Goal: Task Accomplishment & Management: Manage account settings

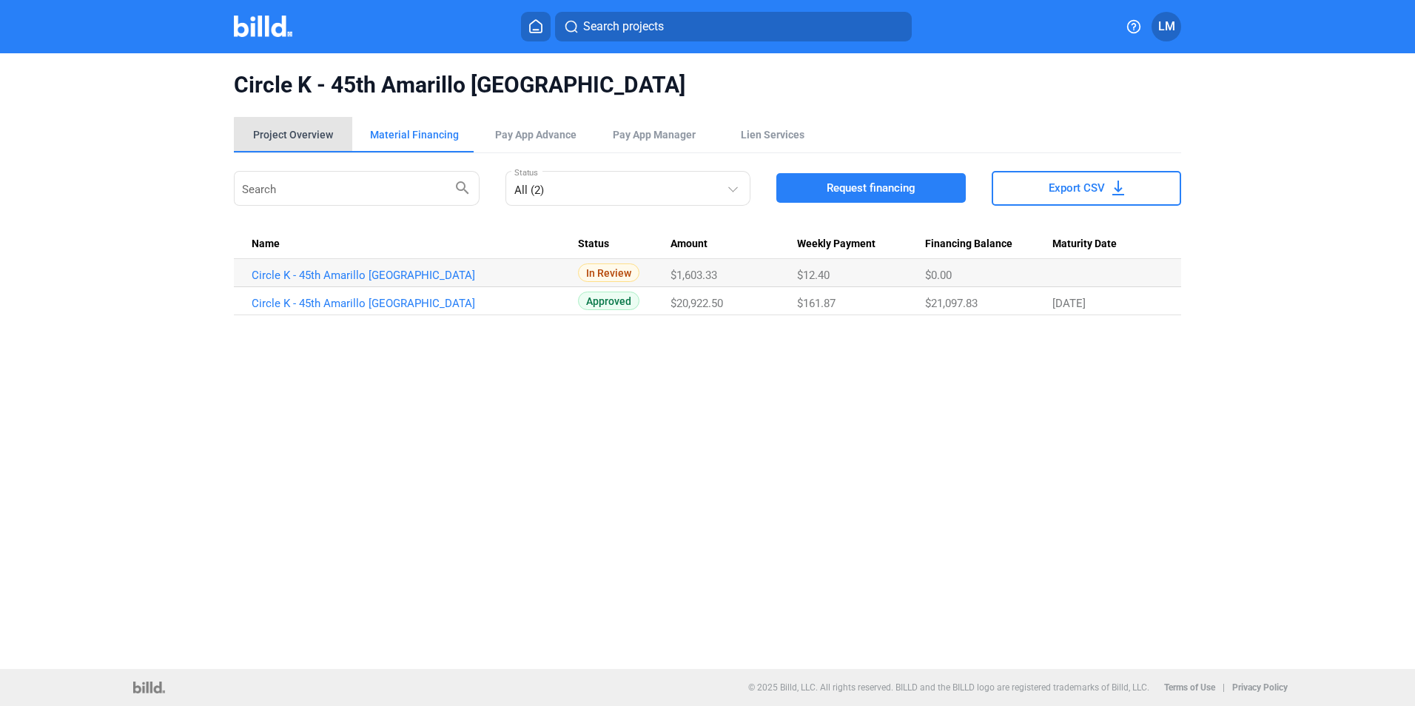
click at [295, 137] on div "Project Overview" at bounding box center [293, 134] width 80 height 15
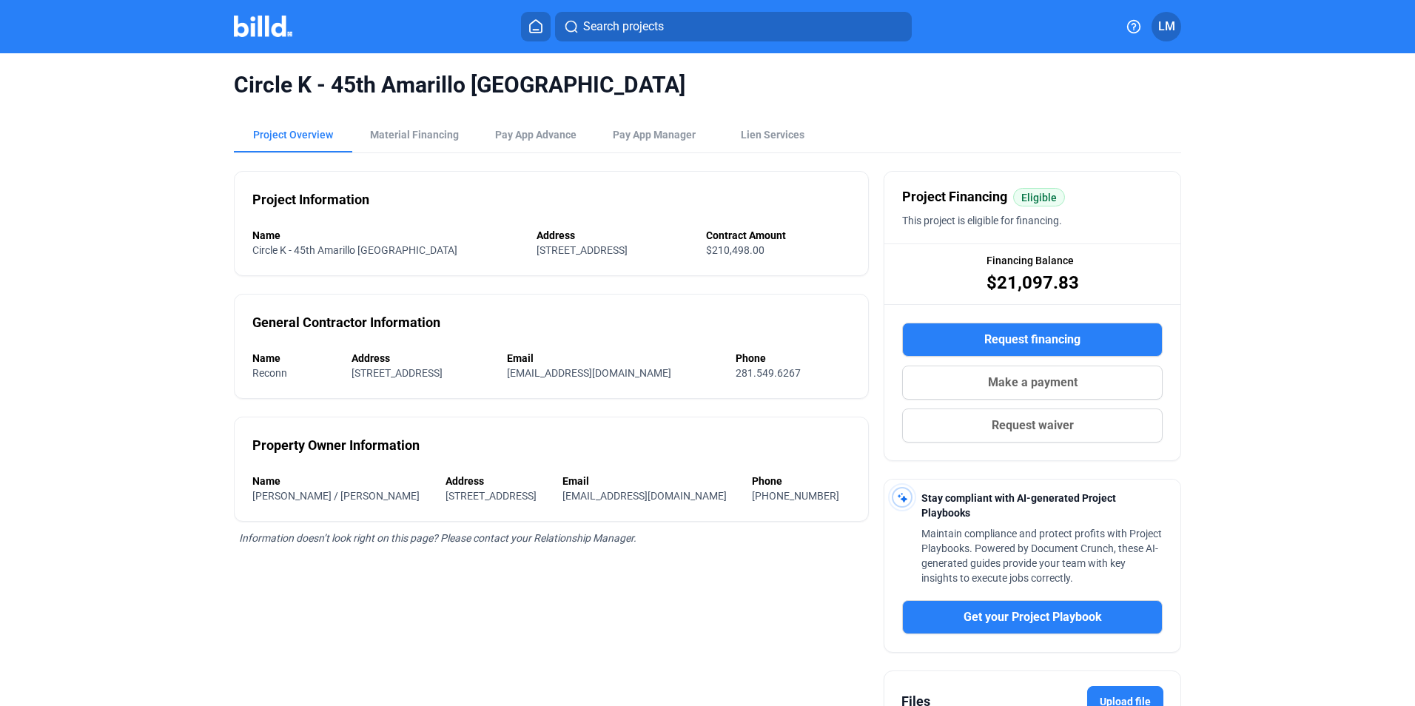
click at [252, 27] on img at bounding box center [263, 26] width 58 height 21
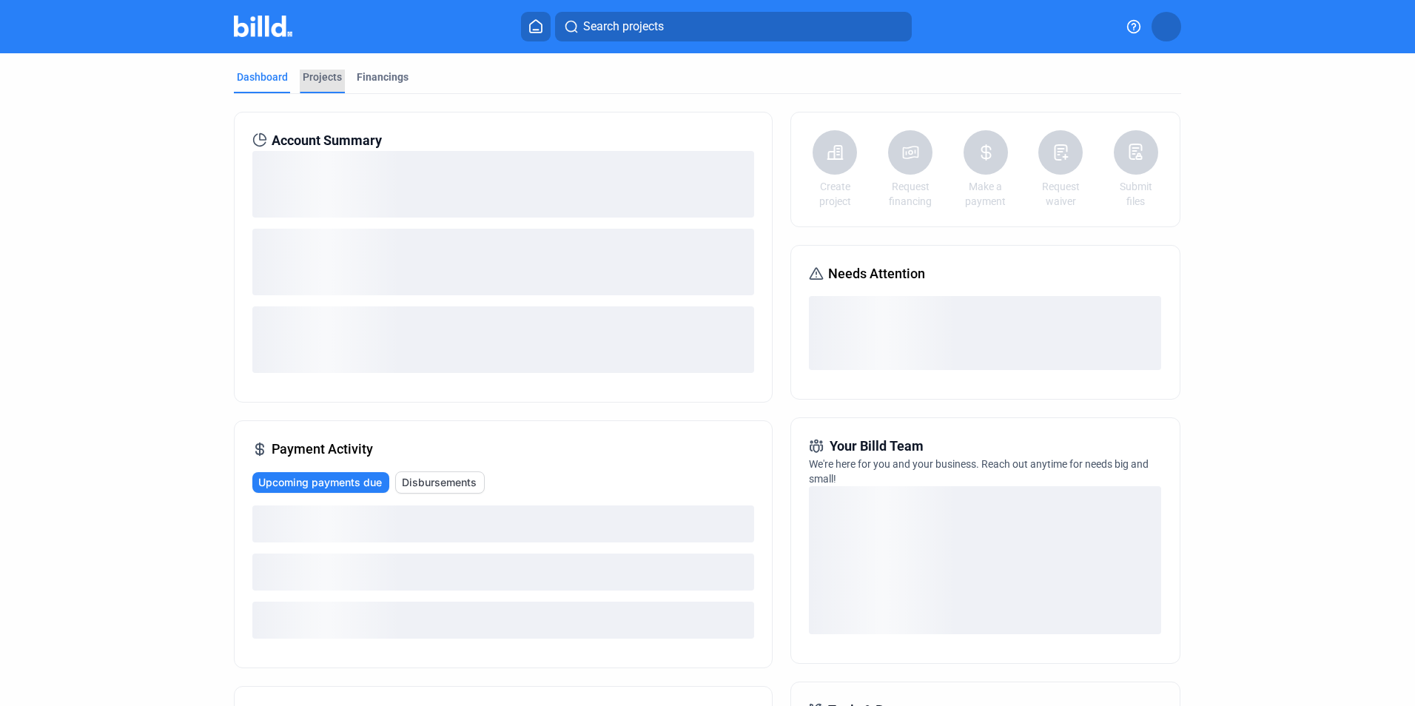
click at [319, 78] on div "Projects" at bounding box center [322, 77] width 39 height 15
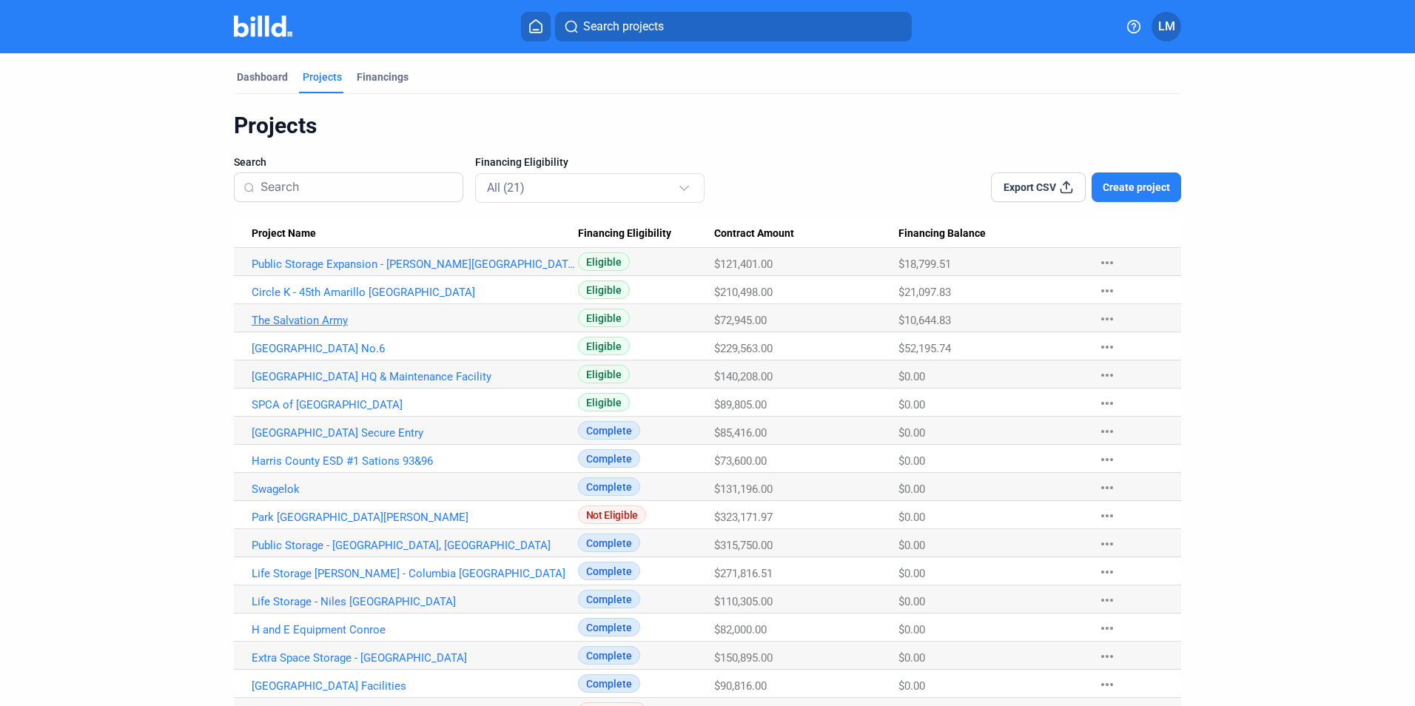
click at [277, 322] on link "The Salvation Army" at bounding box center [415, 320] width 326 height 13
click at [303, 270] on link "Public Storage Expansion - [PERSON_NAME][GEOGRAPHIC_DATA]" at bounding box center [415, 264] width 326 height 13
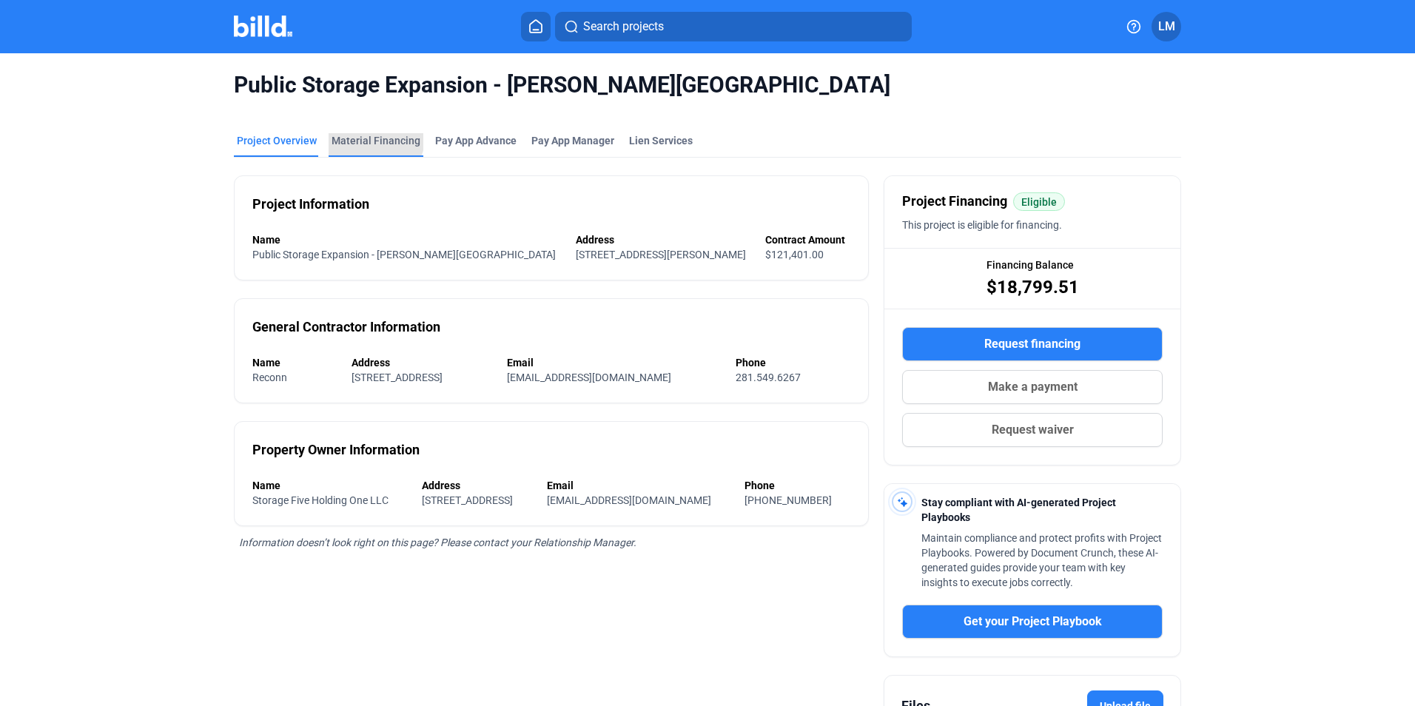
click at [366, 135] on div "Material Financing" at bounding box center [376, 140] width 89 height 15
